Goal: Transaction & Acquisition: Purchase product/service

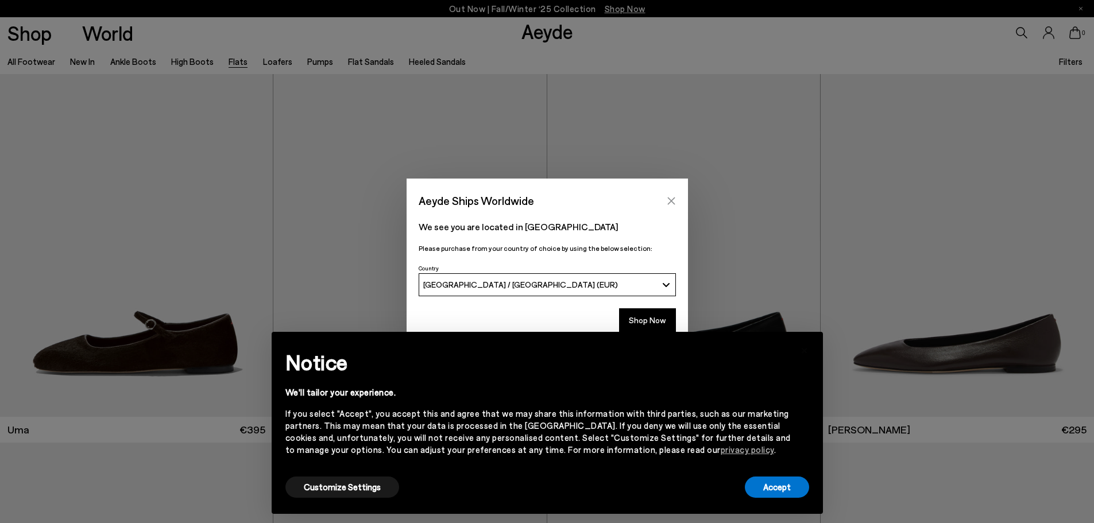
scroll to position [115, 0]
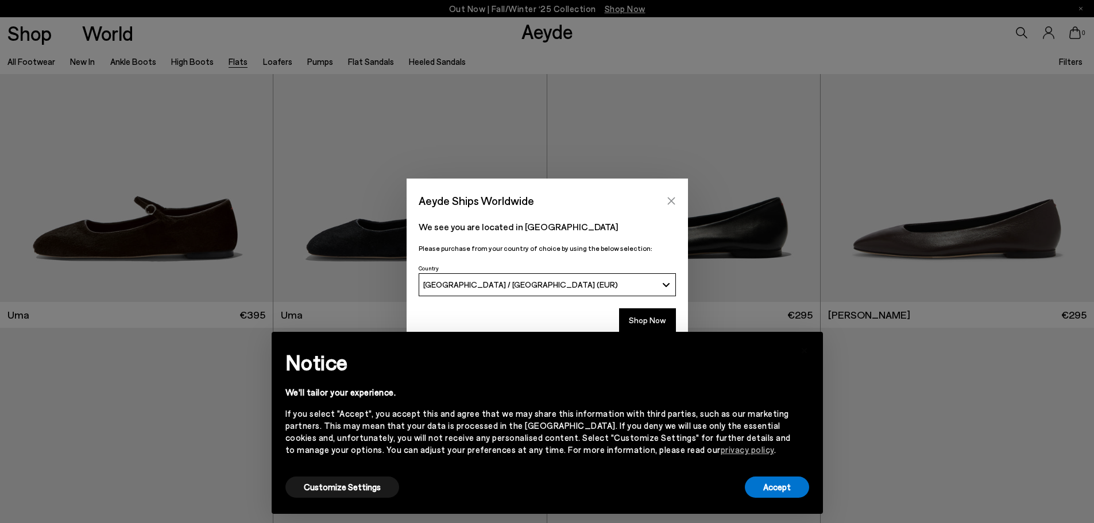
click at [677, 195] on button "Close" at bounding box center [671, 200] width 17 height 17
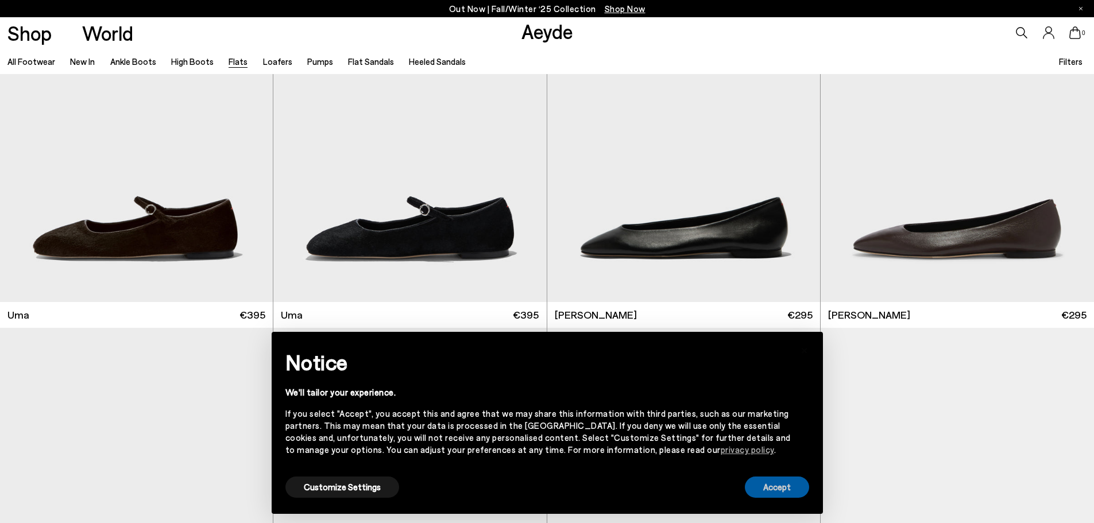
click at [777, 490] on button "Accept" at bounding box center [777, 487] width 64 height 21
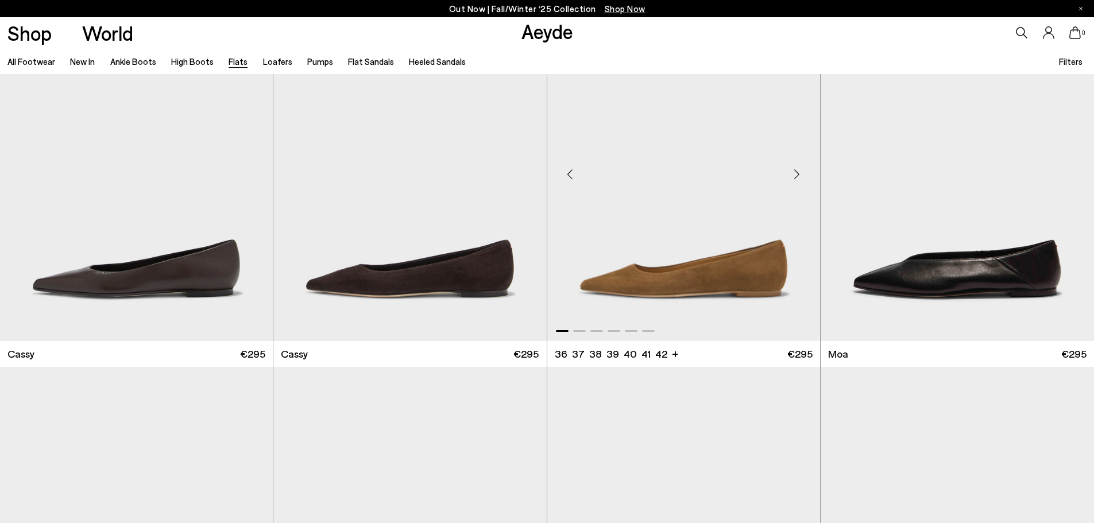
scroll to position [2298, 0]
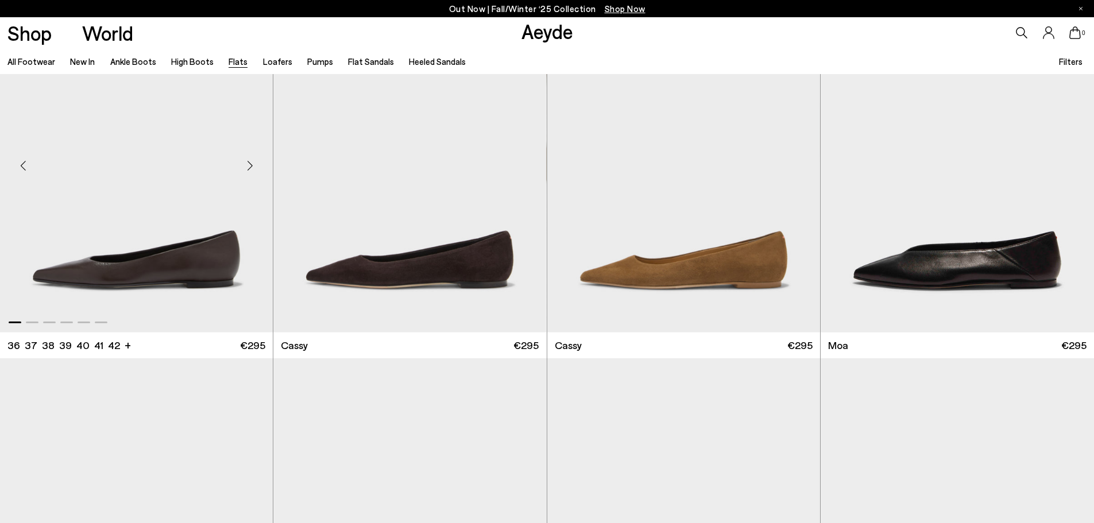
click at [152, 264] on img "1 / 6" at bounding box center [136, 161] width 273 height 343
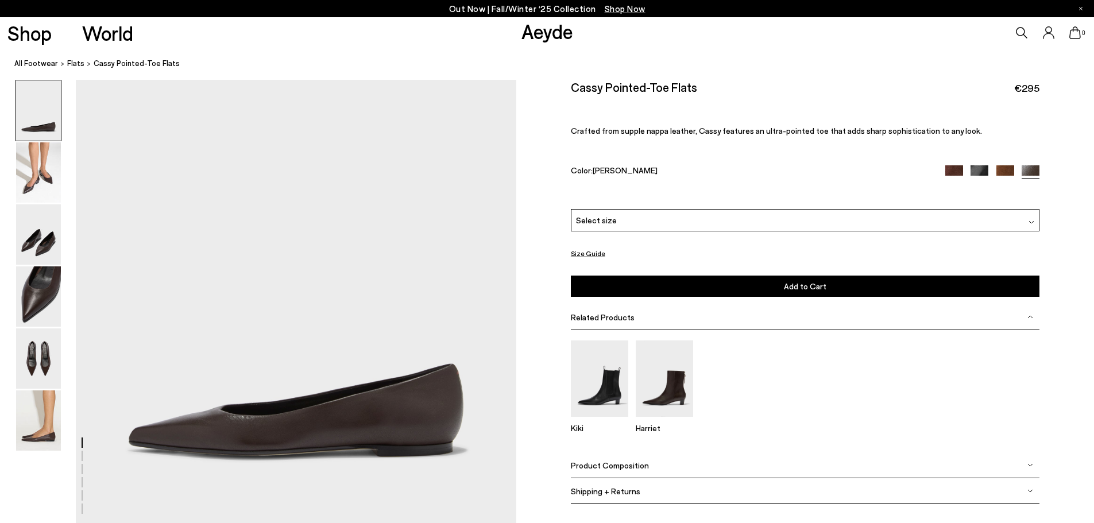
click at [1008, 167] on img at bounding box center [1006, 174] width 18 height 18
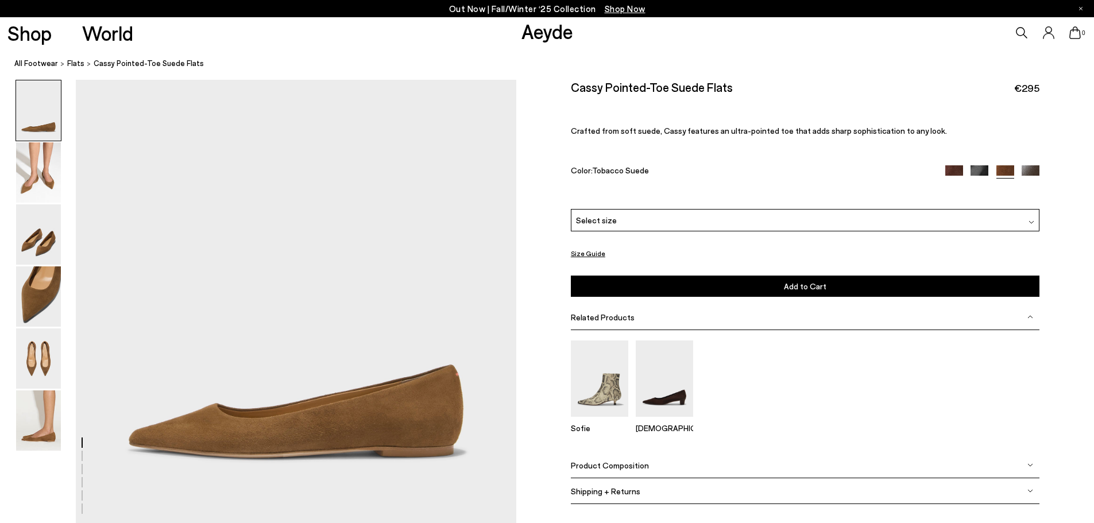
click at [951, 173] on img at bounding box center [955, 174] width 18 height 18
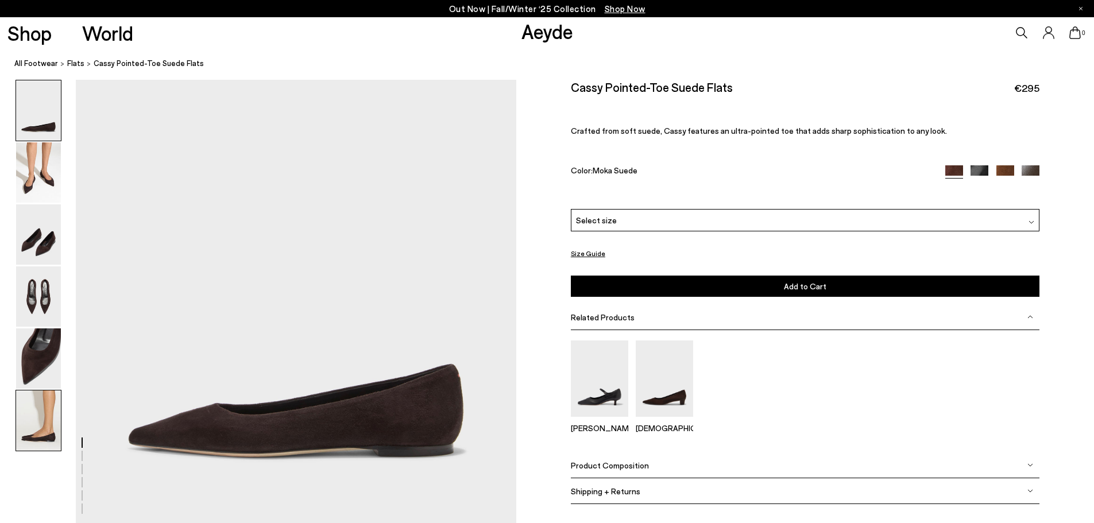
click at [28, 420] on img at bounding box center [38, 421] width 45 height 60
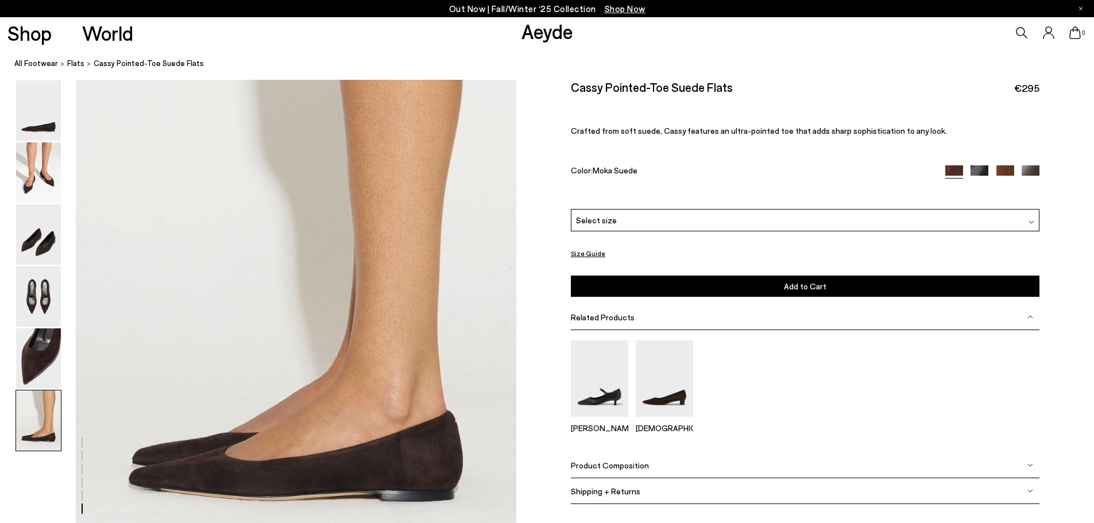
scroll to position [2881, 0]
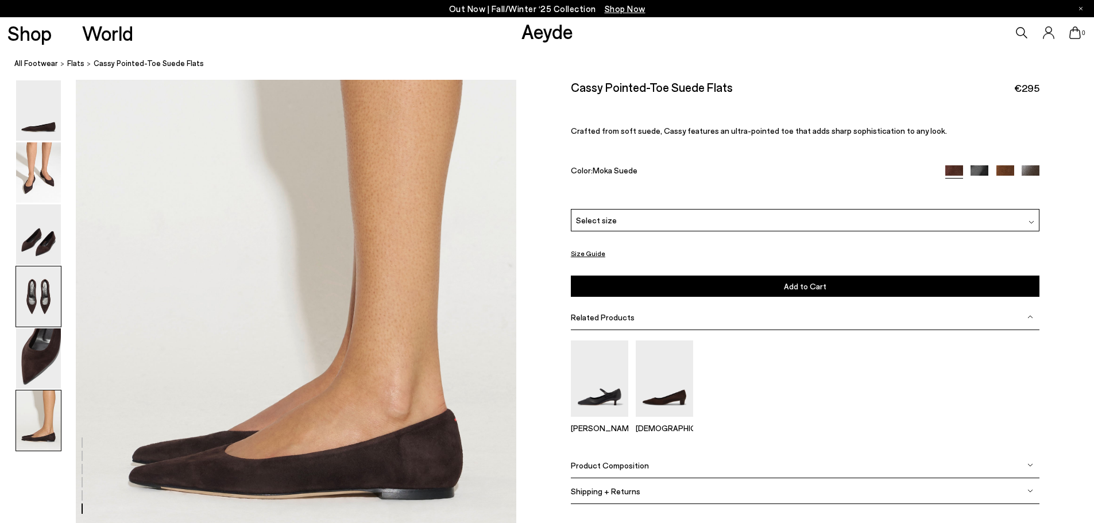
click at [36, 298] on img at bounding box center [38, 297] width 45 height 60
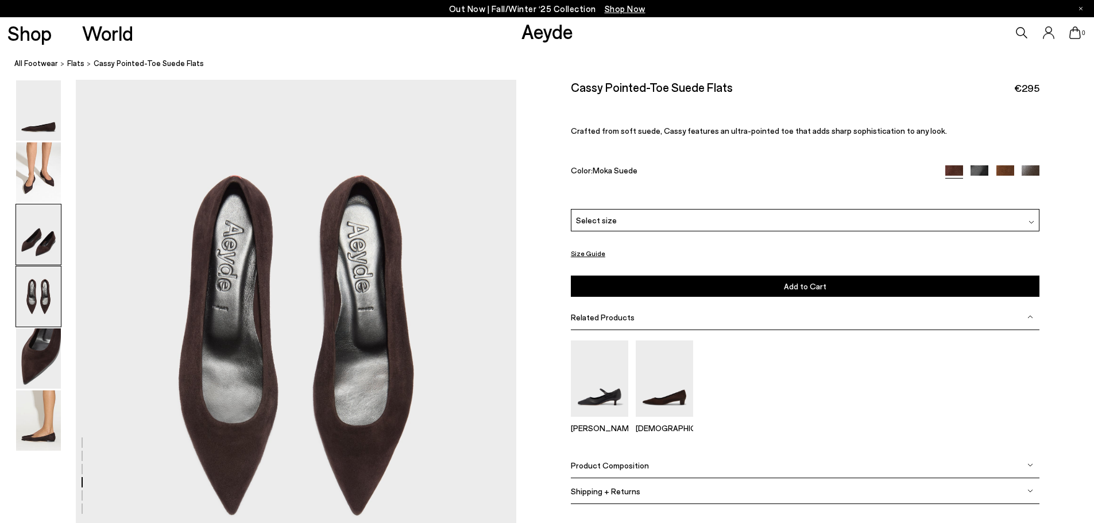
scroll to position [1624, 0]
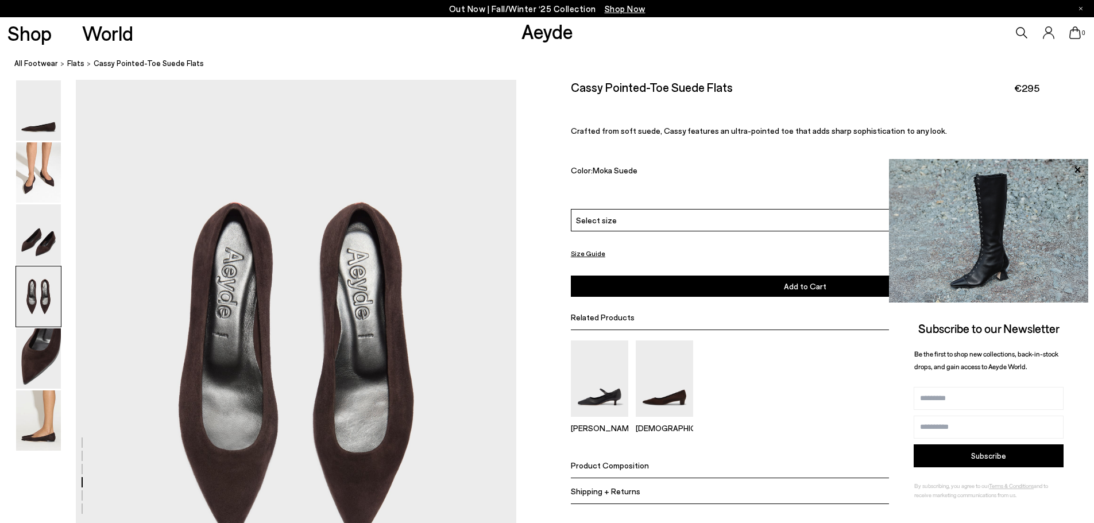
click at [1077, 138] on div "Size Guide Shoes Belt Our shoes come in European sizing. The easiest way to mea…" at bounding box center [805, 300] width 578 height 440
drag, startPoint x: 1036, startPoint y: 126, endPoint x: 902, endPoint y: 133, distance: 134.0
click at [1031, 126] on p "Crafted from soft suede, Cassy features an ultra-pointed toe that adds sharp so…" at bounding box center [805, 131] width 469 height 10
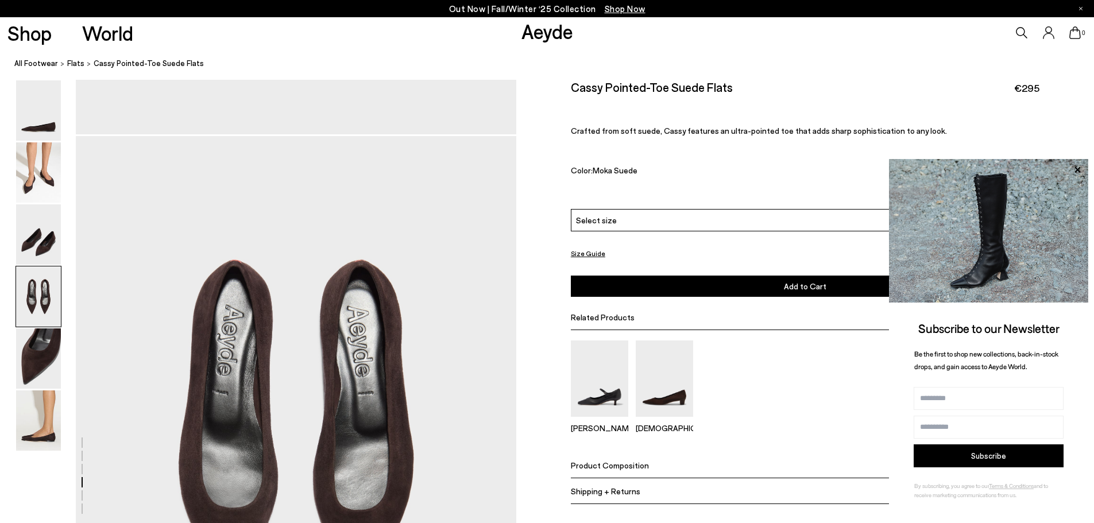
click at [610, 172] on span "Moka Suede" at bounding box center [615, 170] width 45 height 10
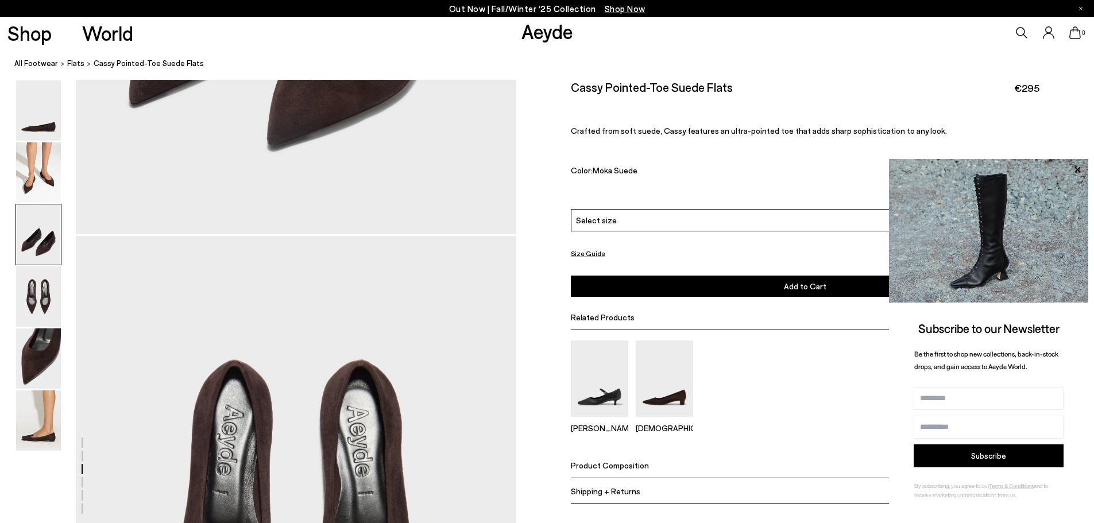
scroll to position [1452, 0]
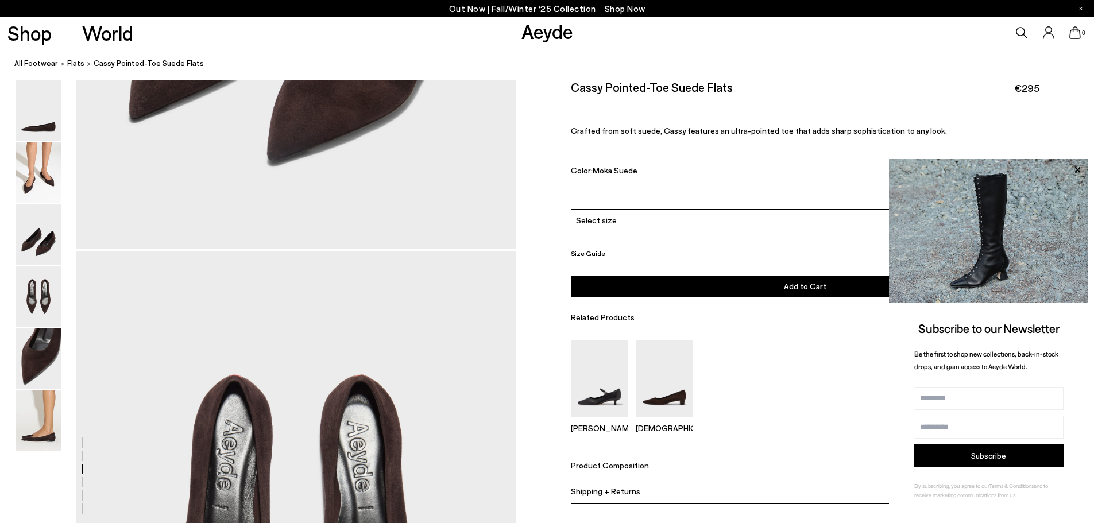
click at [1038, 171] on img at bounding box center [988, 231] width 199 height 144
click at [1078, 168] on icon at bounding box center [1077, 170] width 15 height 15
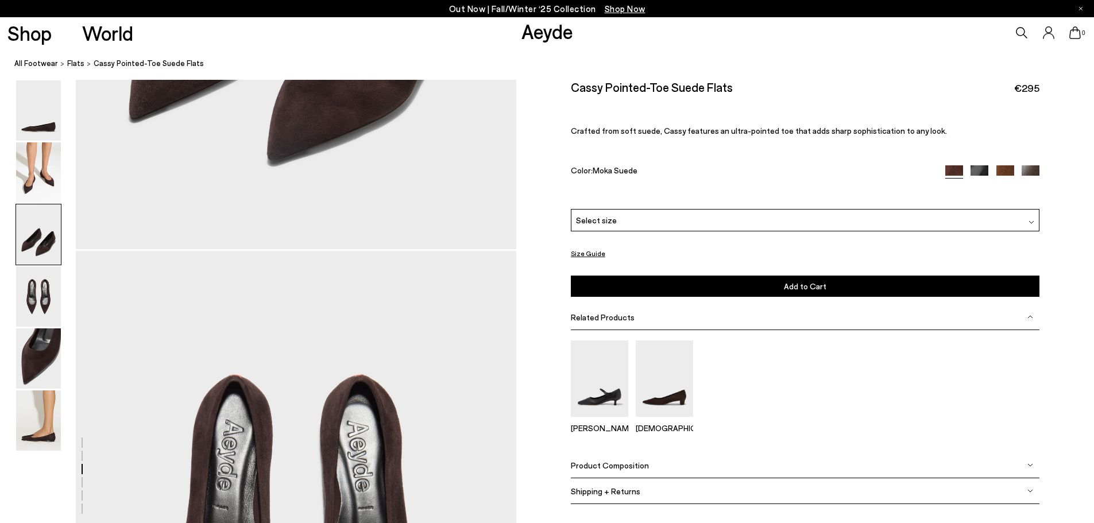
click at [974, 167] on img at bounding box center [980, 174] width 18 height 18
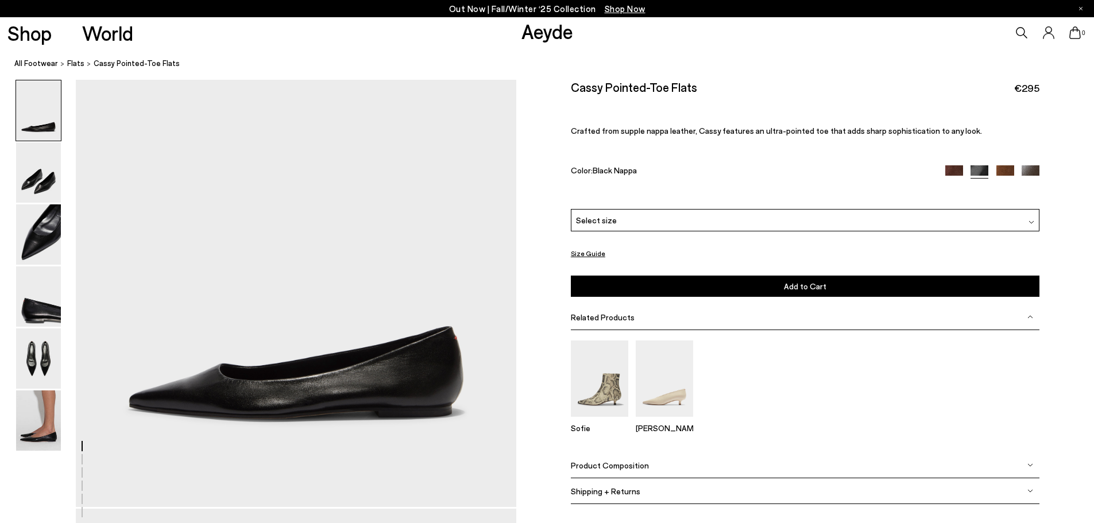
scroll to position [172, 0]
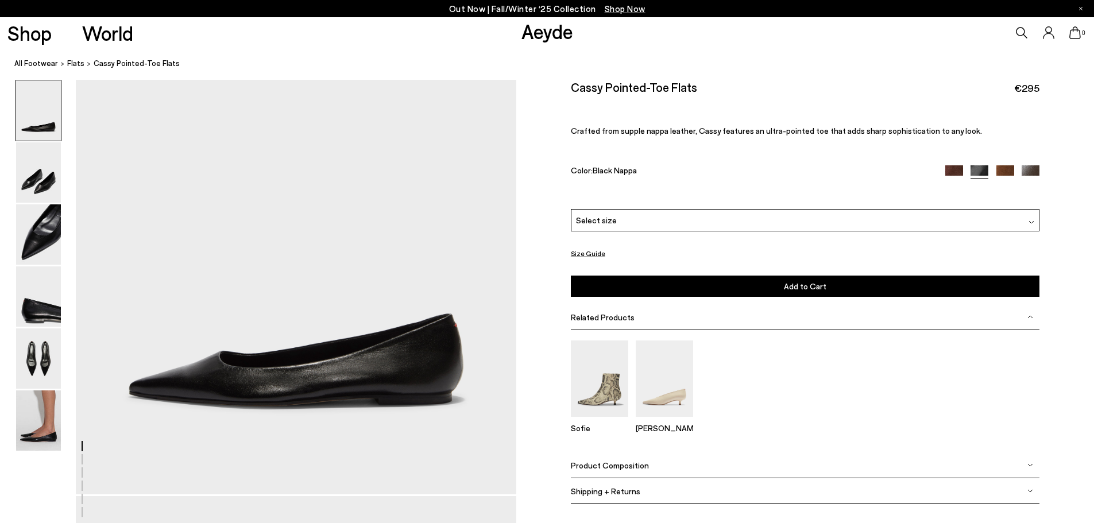
click at [622, 225] on div "Select size" at bounding box center [805, 220] width 469 height 22
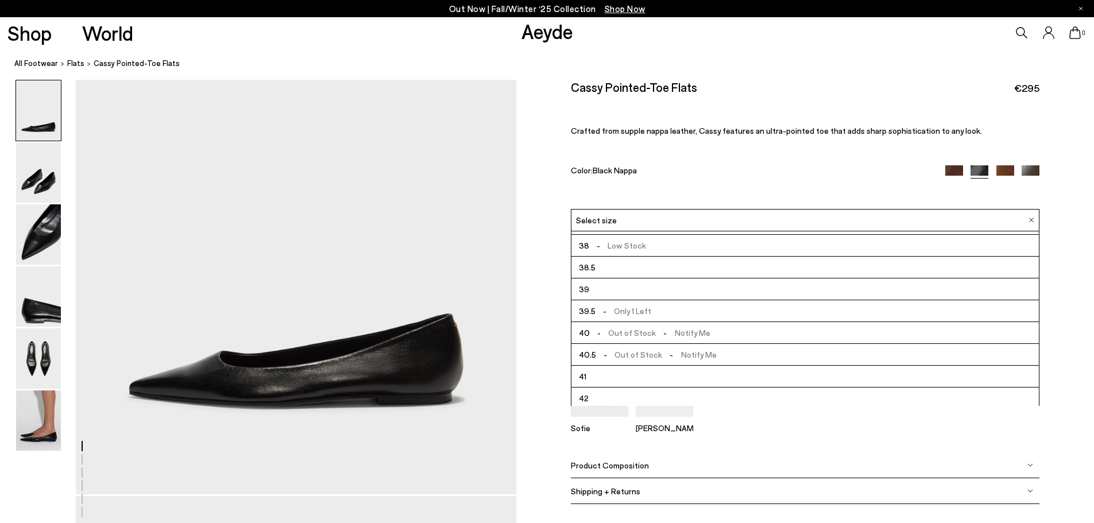
scroll to position [65, 0]
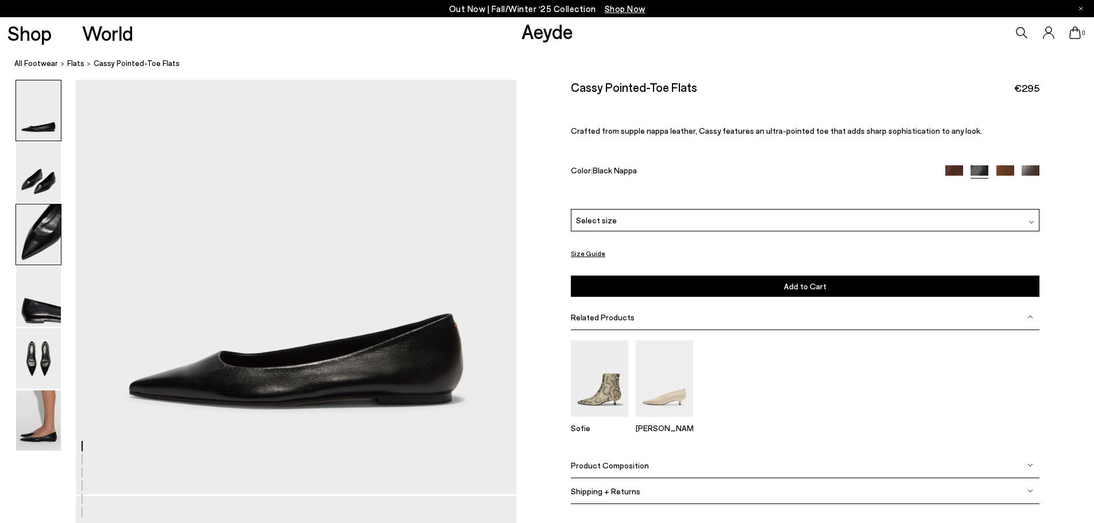
drag, startPoint x: 18, startPoint y: 243, endPoint x: 42, endPoint y: 242, distance: 24.1
click at [18, 243] on img at bounding box center [38, 235] width 45 height 60
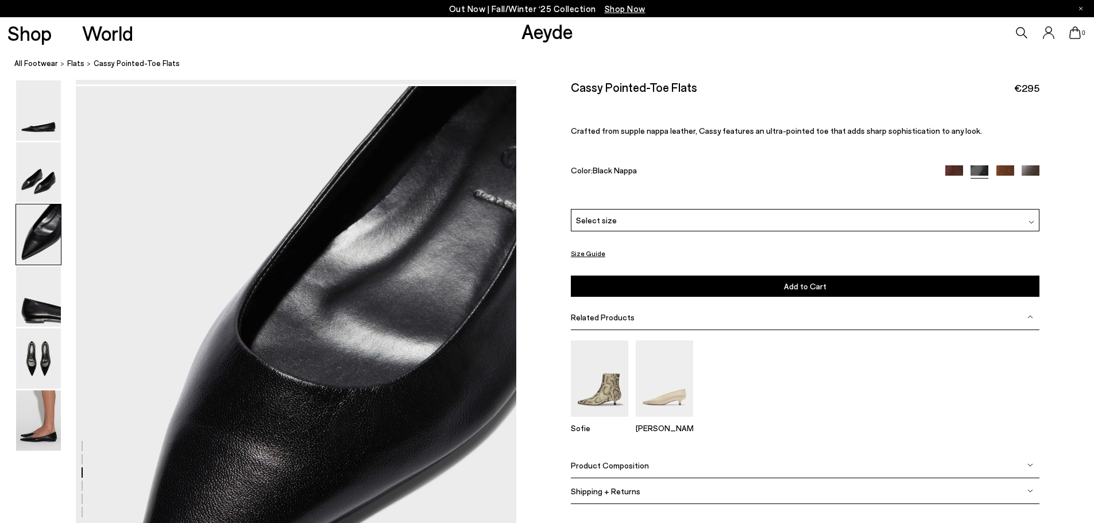
scroll to position [1179, 0]
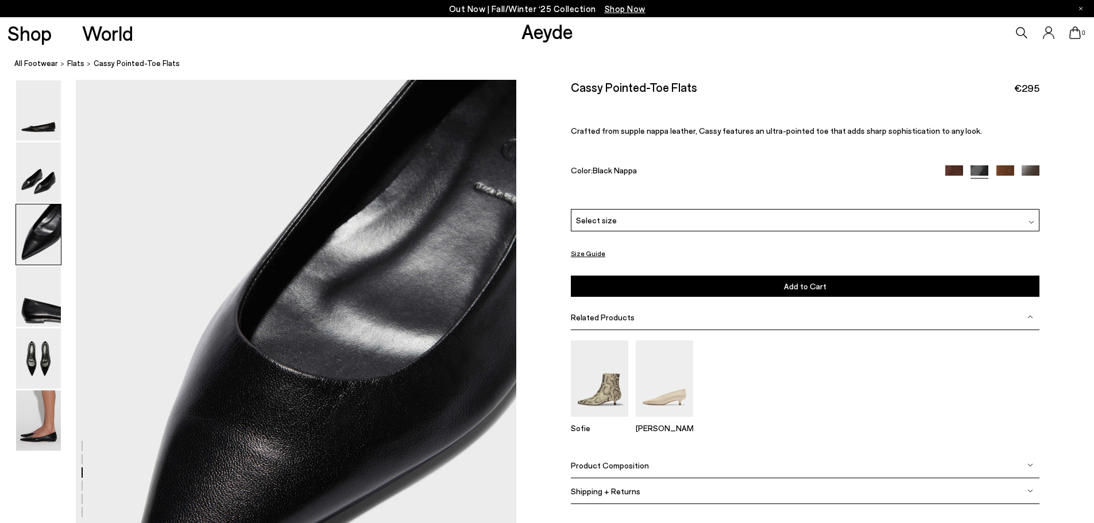
click at [1033, 169] on img at bounding box center [1031, 174] width 18 height 18
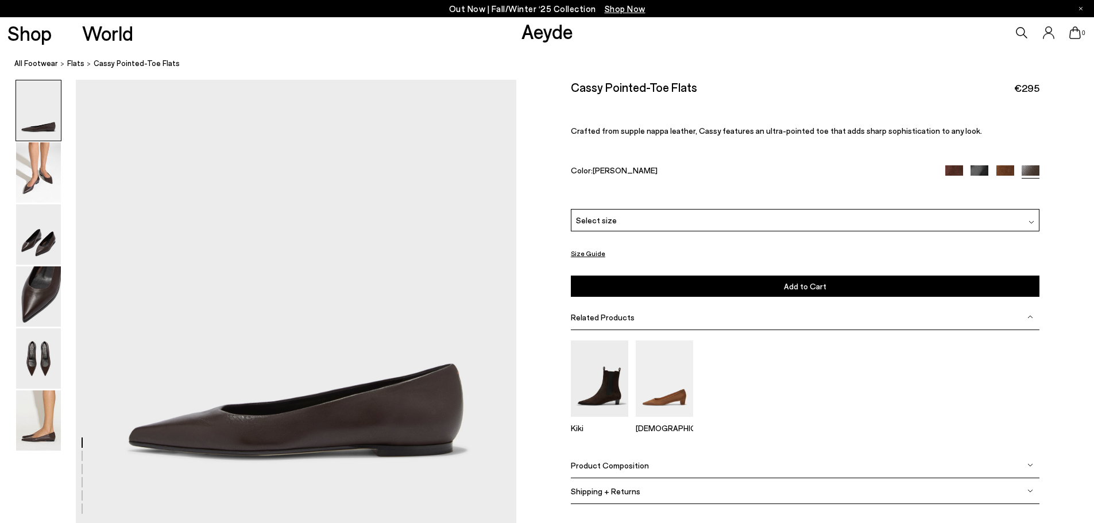
click at [650, 218] on div "Select size" at bounding box center [805, 220] width 469 height 22
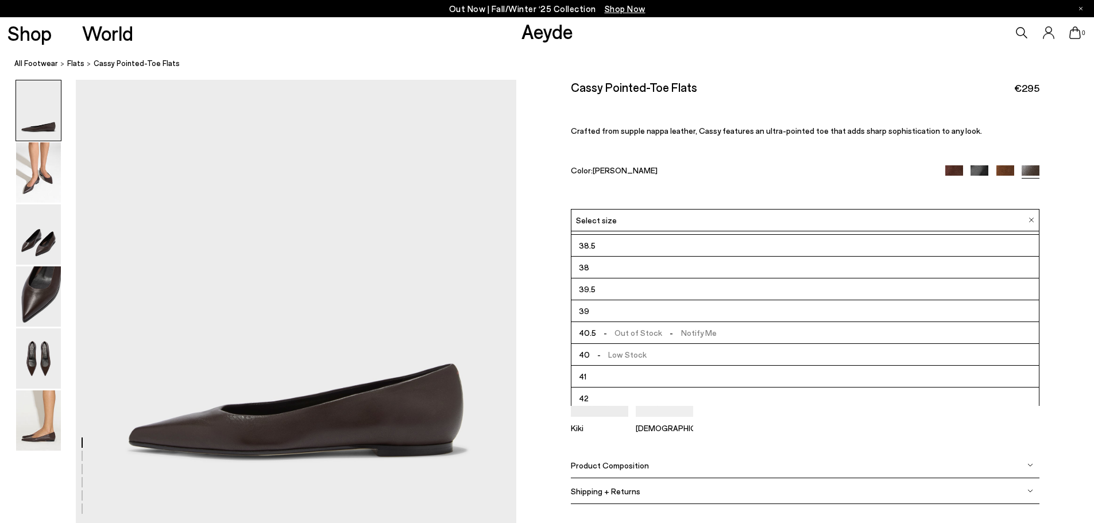
scroll to position [65, 0]
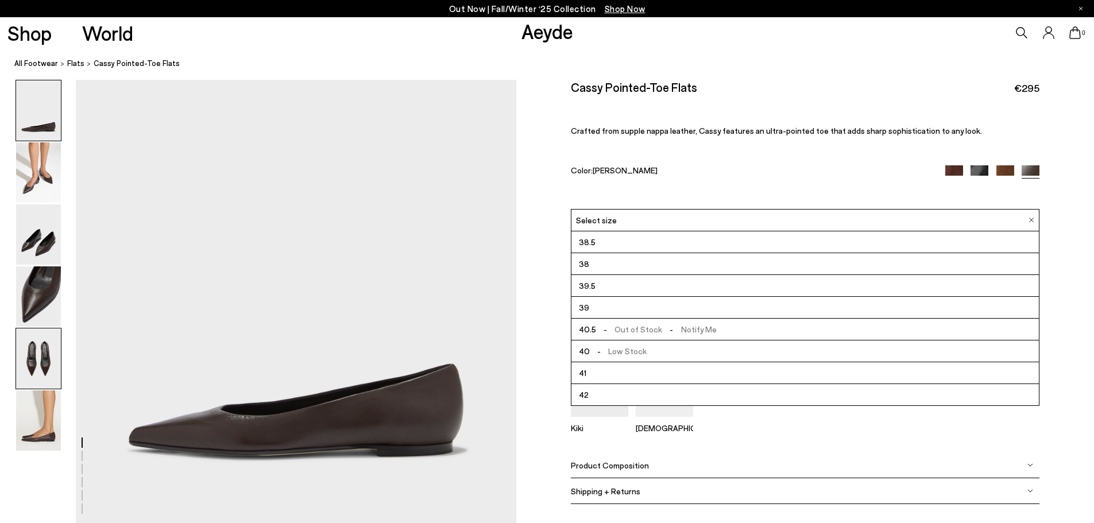
click at [28, 357] on img at bounding box center [38, 359] width 45 height 60
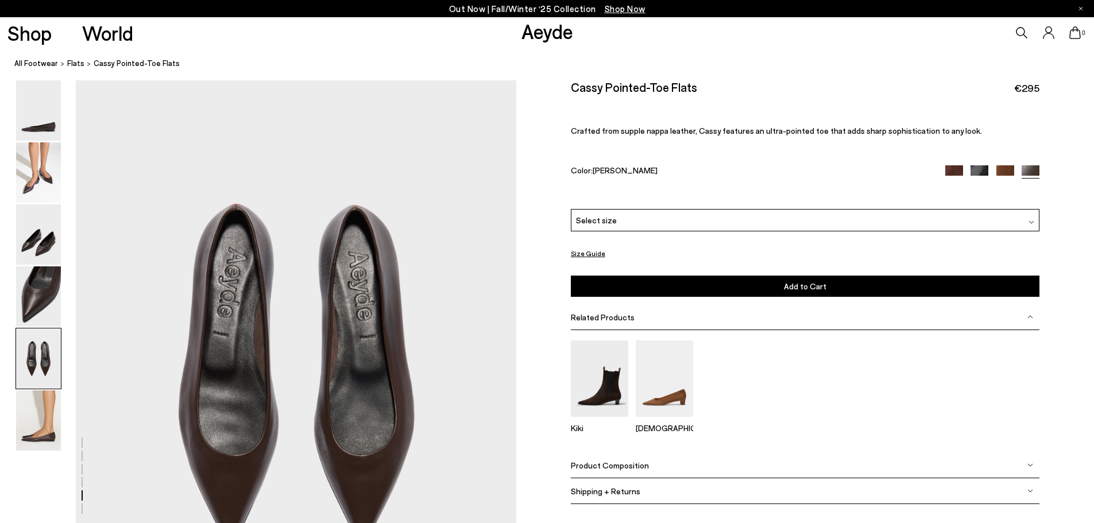
scroll to position [2213, 0]
drag, startPoint x: 696, startPoint y: 86, endPoint x: 559, endPoint y: 84, distance: 137.3
click at [559, 84] on div "Size Guide Shoes Belt Our shoes come in European sizing. The easiest way to mea…" at bounding box center [805, 300] width 578 height 440
copy h2 "Cassy Pointed-Toe Flats"
